Goal: Transaction & Acquisition: Purchase product/service

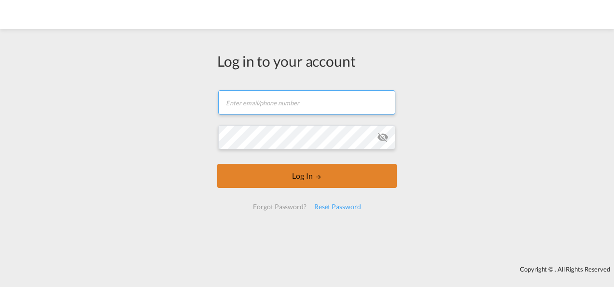
type input "[PERSON_NAME][EMAIL_ADDRESS][PERSON_NAME][DOMAIN_NAME]"
click at [314, 175] on button "Log In" at bounding box center [306, 176] width 179 height 24
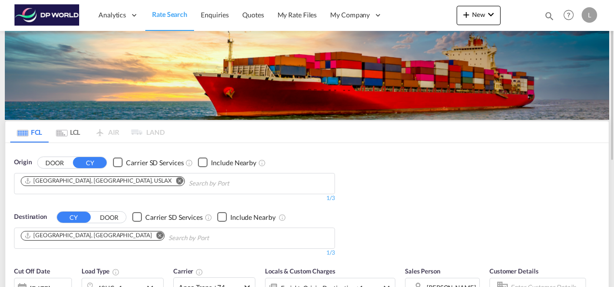
click at [176, 182] on md-icon "Remove" at bounding box center [179, 180] width 7 height 7
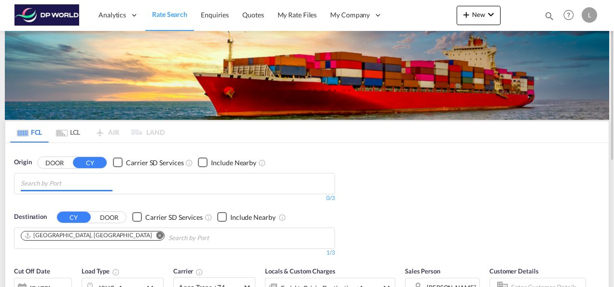
click at [80, 184] on input "Chips input." at bounding box center [67, 183] width 92 height 15
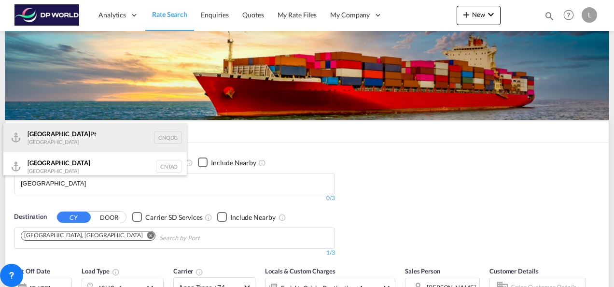
type input "[GEOGRAPHIC_DATA]"
click at [59, 135] on div "Qingdao Pt China CNQDG" at bounding box center [94, 137] width 183 height 29
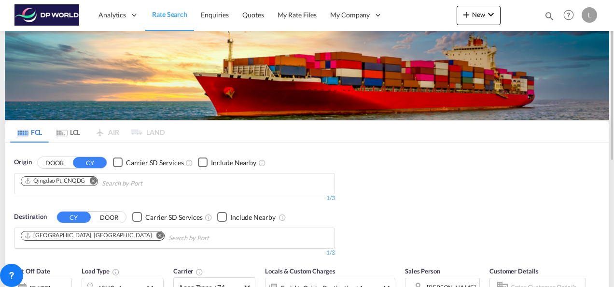
click at [156, 232] on md-icon "Remove" at bounding box center [159, 234] width 7 height 7
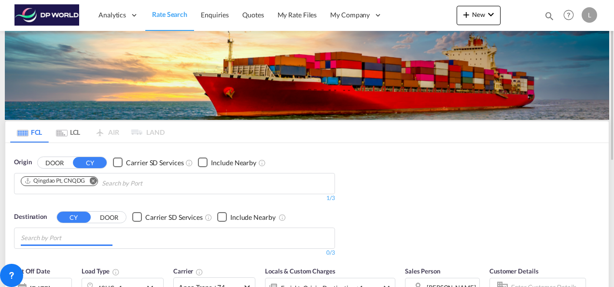
click at [65, 236] on input "Chips input." at bounding box center [67, 237] width 92 height 15
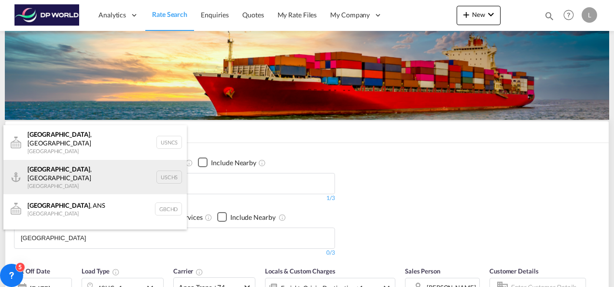
type input "[GEOGRAPHIC_DATA]"
click at [49, 163] on div "[GEOGRAPHIC_DATA] , [GEOGRAPHIC_DATA] [GEOGRAPHIC_DATA] USCHS" at bounding box center [94, 177] width 183 height 35
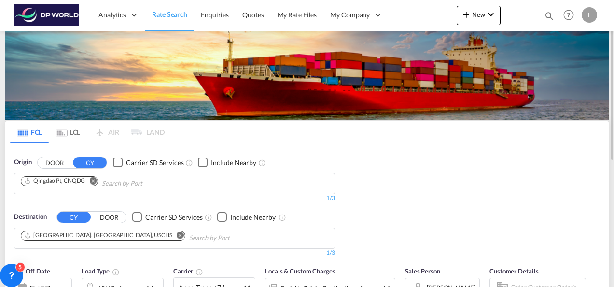
scroll to position [96, 0]
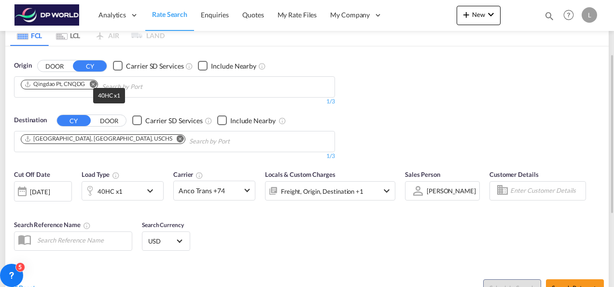
click at [117, 191] on div "40HC x1" at bounding box center [109, 191] width 25 height 14
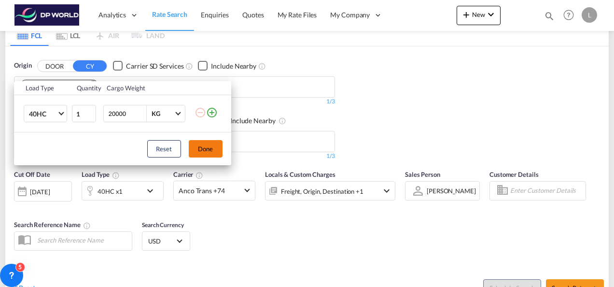
click at [216, 152] on button "Done" at bounding box center [206, 148] width 34 height 17
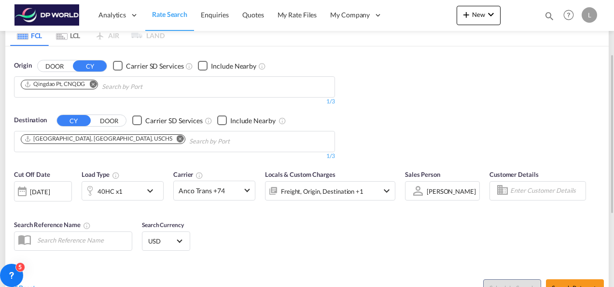
click at [425, 190] on md-select-value "[PERSON_NAME]" at bounding box center [450, 191] width 51 height 14
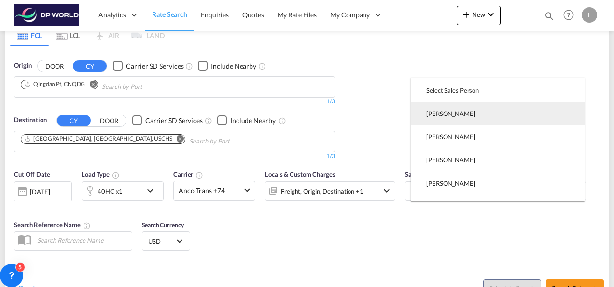
scroll to position [0, 0]
click at [446, 113] on div "Select Sales Person" at bounding box center [452, 112] width 53 height 9
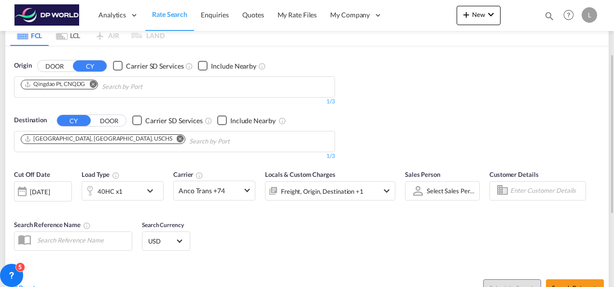
click at [445, 243] on div "Cut Off Date [DATE] [DATE] Load Type 40HC x1 Carrier Anco Trans +74 Online Rate…" at bounding box center [306, 211] width 603 height 94
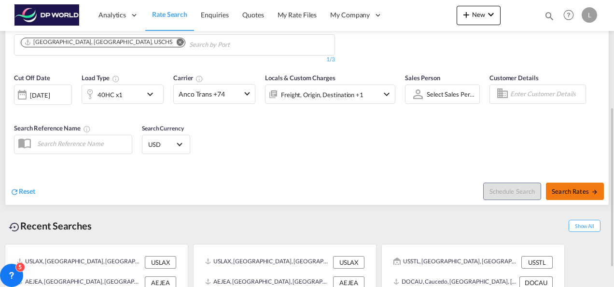
click at [583, 187] on span "Search Rates" at bounding box center [574, 191] width 46 height 8
type input "CNQDG to USCHS / [DATE]"
